Goal: Book appointment/travel/reservation

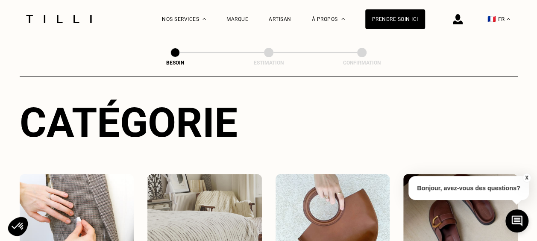
scroll to position [175, 0]
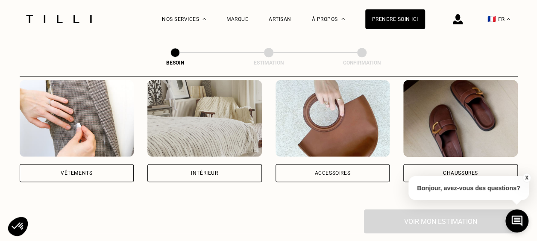
click at [114, 164] on div "Vêtements" at bounding box center [77, 173] width 114 height 18
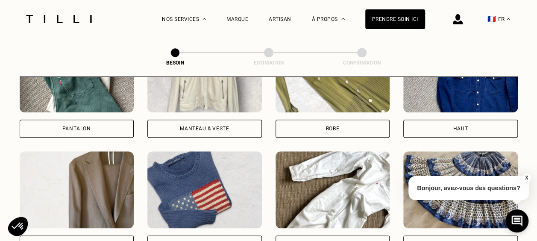
scroll to position [460, 0]
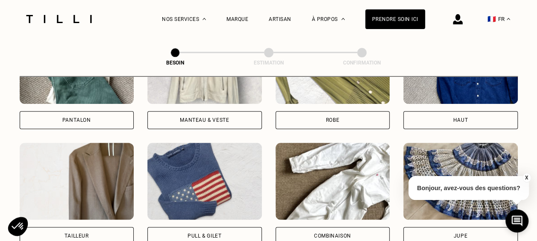
click at [91, 113] on div "Pantalon" at bounding box center [77, 120] width 114 height 18
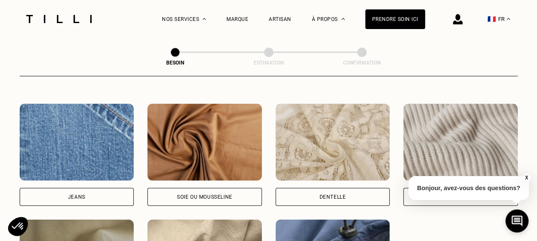
scroll to position [902, 0]
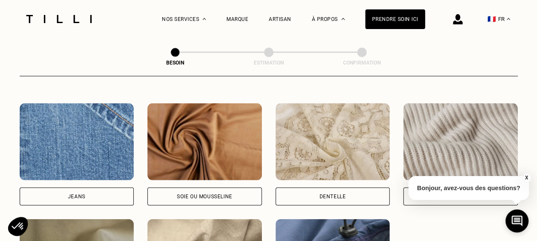
click at [526, 176] on button "X" at bounding box center [526, 177] width 9 height 9
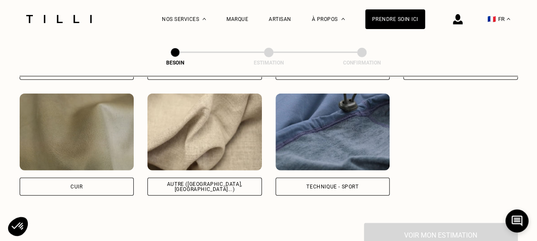
scroll to position [1030, 0]
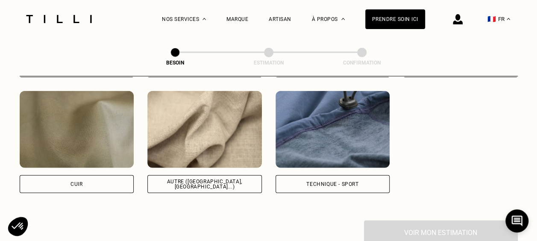
click at [213, 129] on img at bounding box center [204, 129] width 114 height 77
select select "FR"
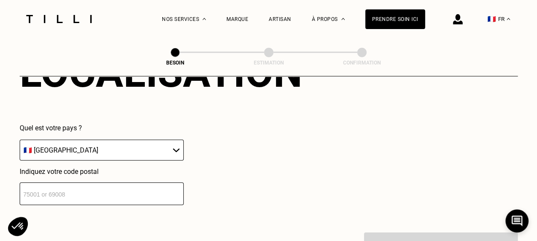
scroll to position [1240, 0]
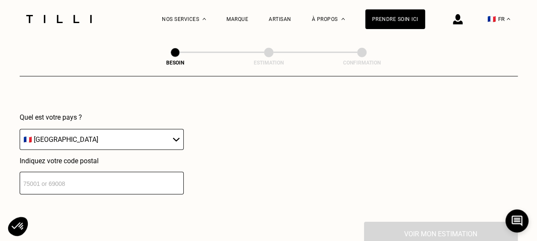
click at [126, 179] on input "number" at bounding box center [102, 183] width 164 height 23
type input "75017"
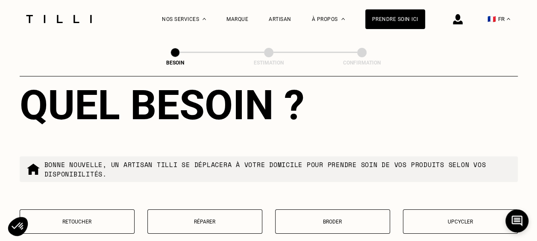
scroll to position [1459, 0]
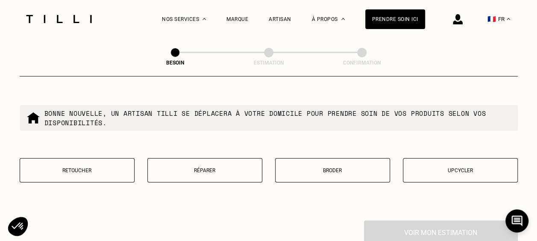
click at [81, 167] on p "Retoucher" at bounding box center [76, 170] width 105 height 6
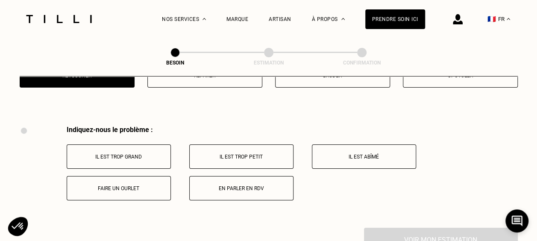
scroll to position [1579, 0]
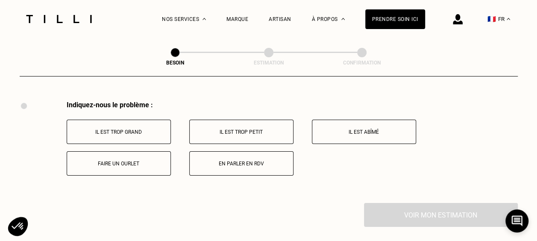
click at [152, 129] on p "Il est trop grand" at bounding box center [118, 132] width 95 height 6
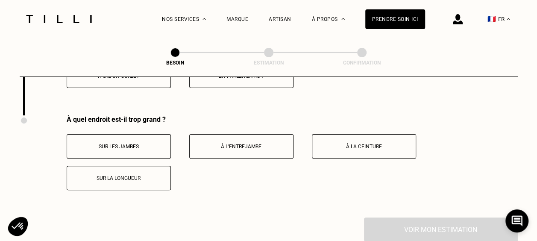
scroll to position [1681, 0]
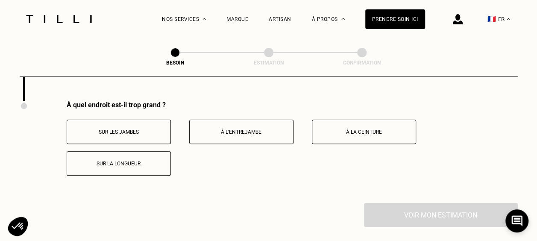
click at [161, 161] on p "Sur la longueur" at bounding box center [118, 164] width 95 height 6
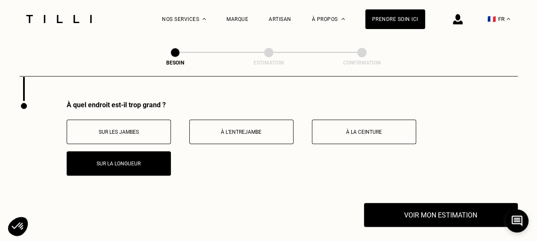
click at [146, 131] on button "Sur les jambes" at bounding box center [119, 132] width 104 height 24
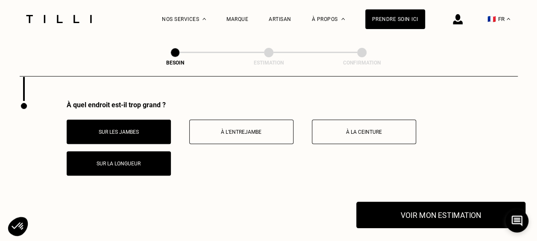
click at [409, 205] on button "Voir mon estimation" at bounding box center [440, 215] width 169 height 26
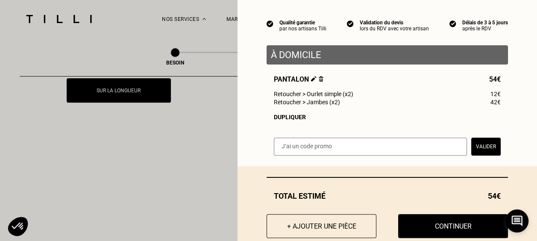
scroll to position [70, 0]
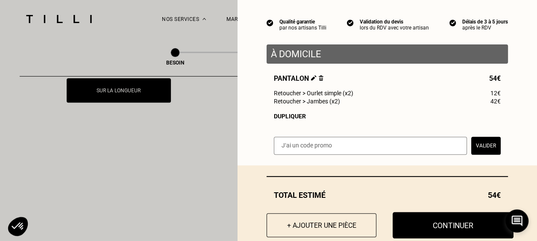
click at [423, 219] on button "Continuer" at bounding box center [452, 225] width 121 height 26
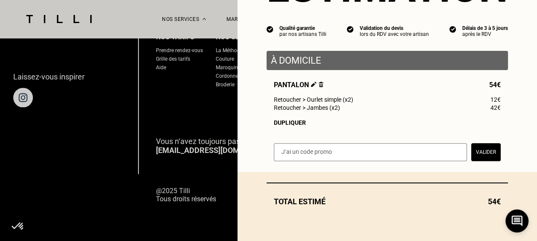
scroll to position [67, 0]
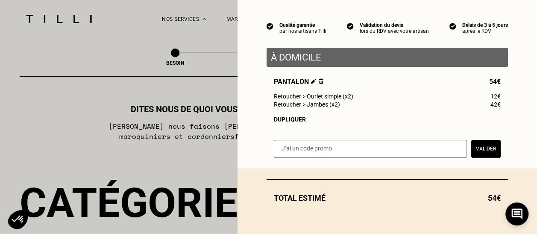
select select "FR"
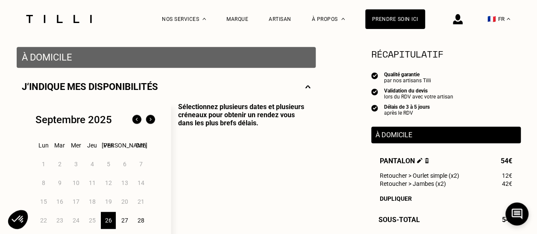
scroll to position [187, 0]
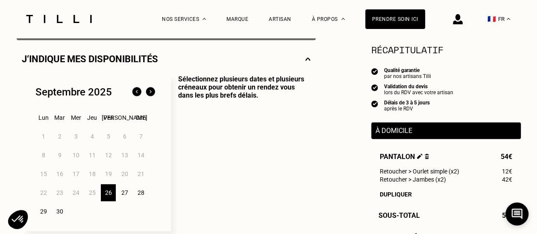
click at [123, 196] on div "27" at bounding box center [124, 193] width 15 height 17
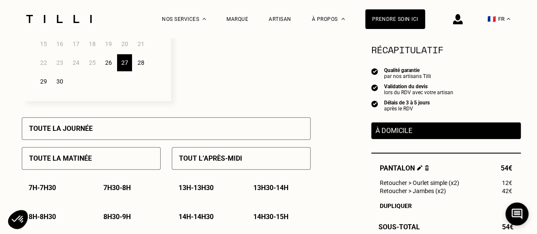
scroll to position [318, 0]
click at [129, 161] on div "Toute la matinée" at bounding box center [91, 158] width 139 height 23
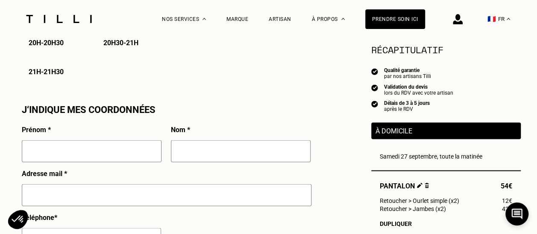
scroll to position [750, 0]
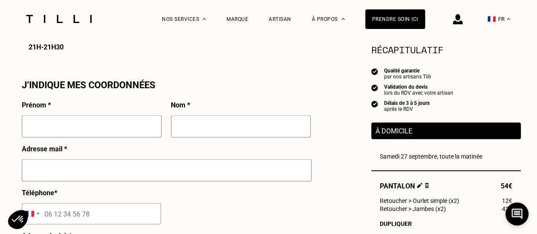
click at [108, 130] on input "text" at bounding box center [92, 126] width 140 height 22
type input "[PERSON_NAME]"
type input "[EMAIL_ADDRESS][DOMAIN_NAME]"
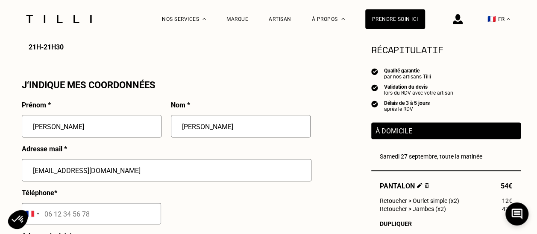
type input "[STREET_ADDRESS]"
type input "NICE"
click at [53, 168] on input "[EMAIL_ADDRESS][DOMAIN_NAME]" at bounding box center [167, 170] width 290 height 22
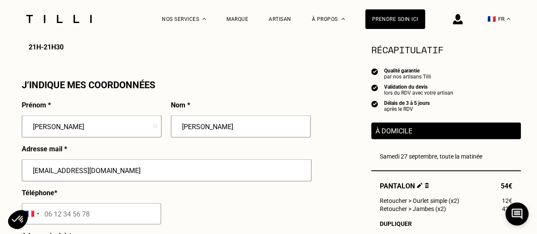
type input "[EMAIL_ADDRESS][DOMAIN_NAME]"
click at [64, 220] on input "tel" at bounding box center [91, 213] width 139 height 21
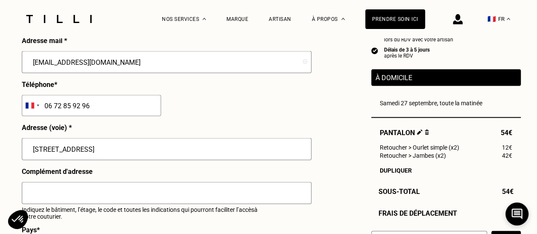
scroll to position [861, 0]
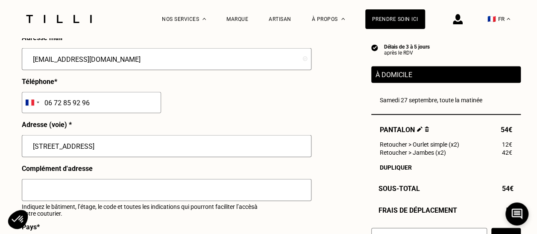
type input "06 72 85 92 96"
click at [70, 152] on input "[STREET_ADDRESS]" at bounding box center [167, 146] width 290 height 22
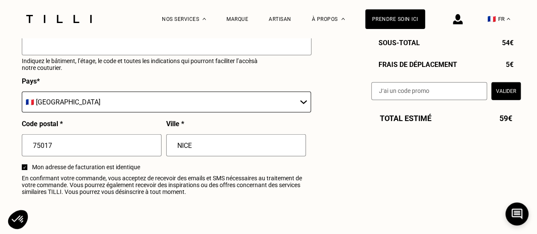
scroll to position [1007, 0]
type input "[STREET_ADDRESS][PERSON_NAME]"
click at [185, 144] on input "NICE" at bounding box center [236, 145] width 140 height 22
type input "[GEOGRAPHIC_DATA]"
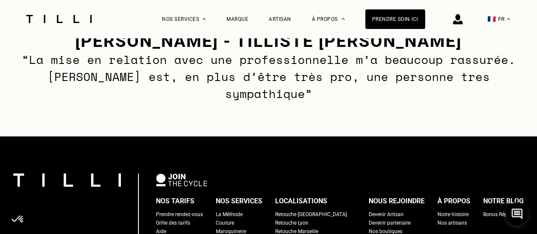
scroll to position [1315, 0]
